Goal: Navigation & Orientation: Understand site structure

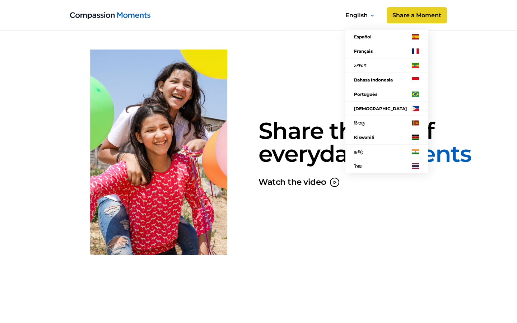
scroll to position [3, 0]
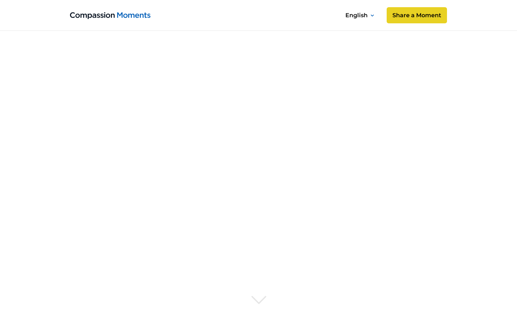
scroll to position [4112, 0]
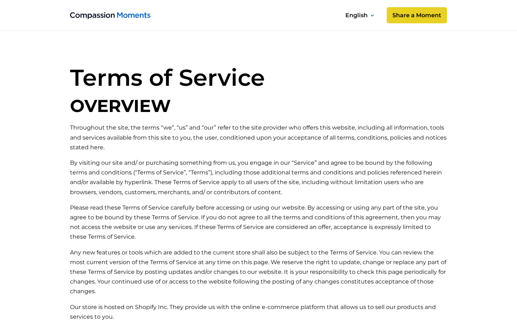
scroll to position [2413, 0]
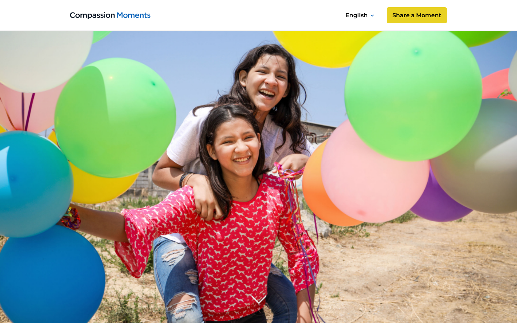
scroll to position [4112, 0]
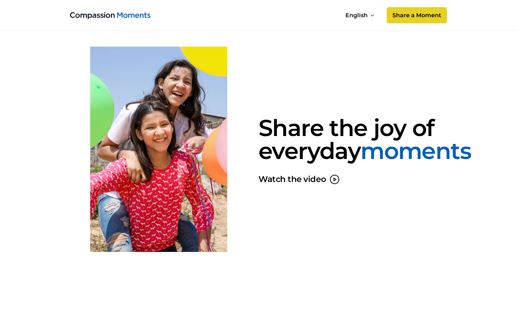
scroll to position [272, 0]
